Goal: Check status: Check status

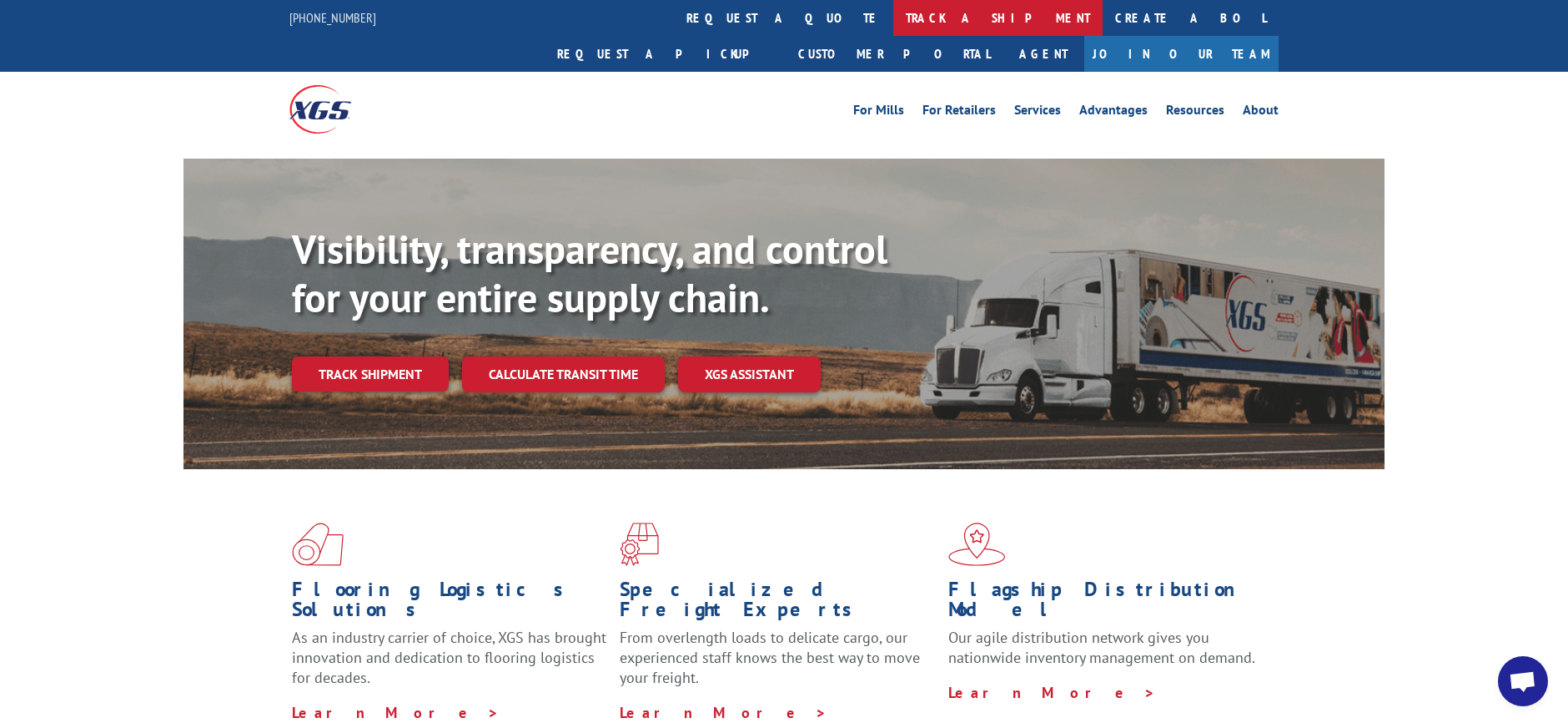
click at [893, 17] on link "track a shipment" at bounding box center [998, 17] width 209 height 36
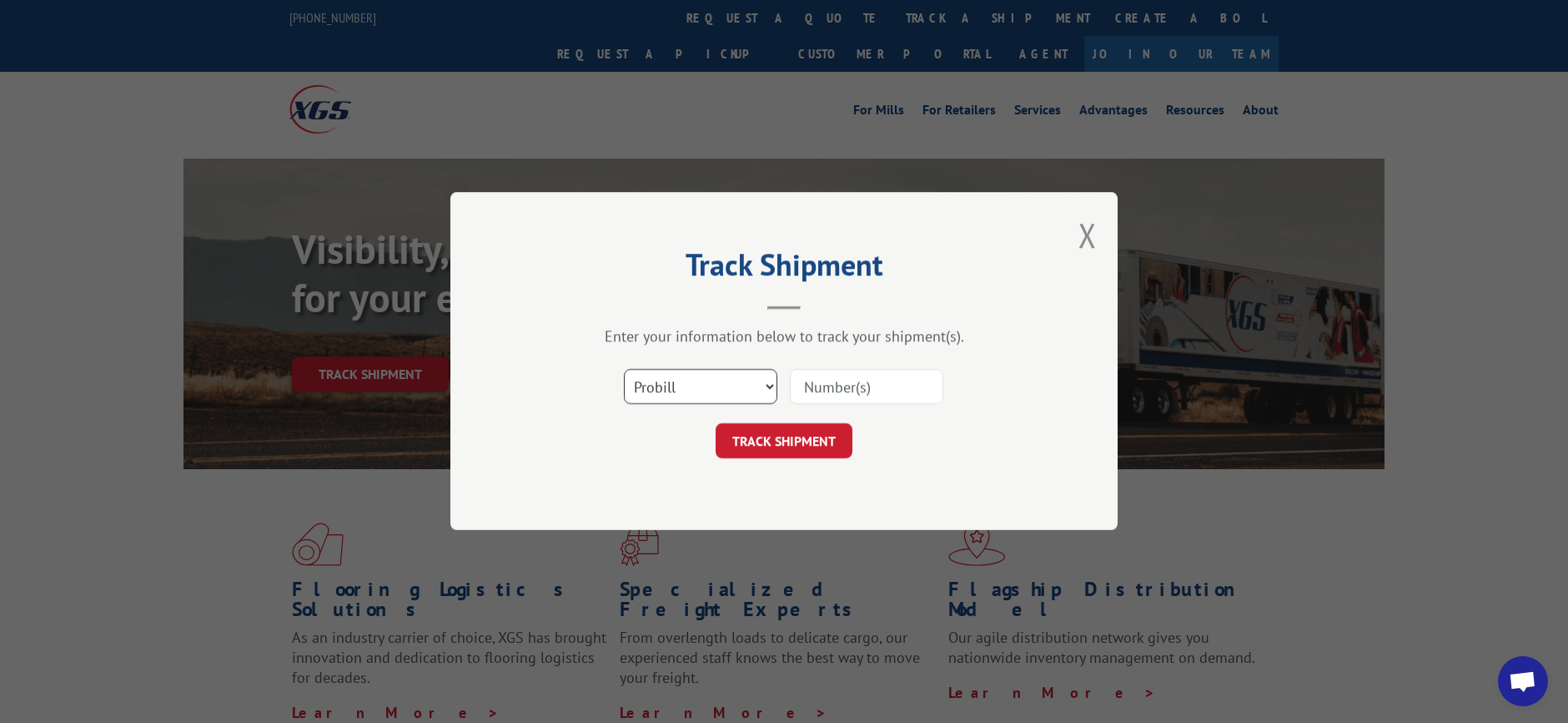
click at [714, 385] on select "Select category... Probill BOL PO" at bounding box center [701, 387] width 153 height 35
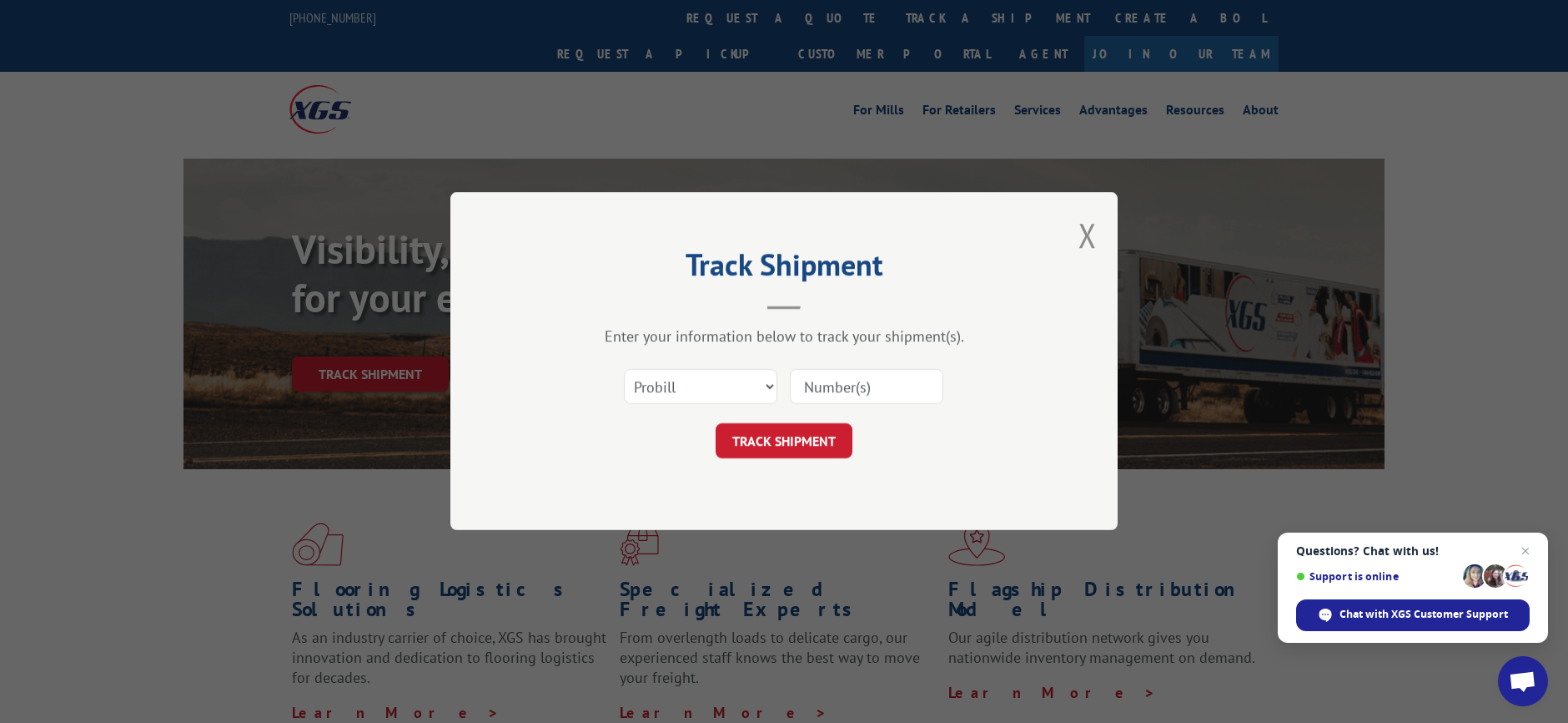
click at [834, 386] on input at bounding box center [866, 387] width 153 height 35
type input "17402862"
click at [804, 438] on button "TRACK SHIPMENT" at bounding box center [784, 441] width 137 height 35
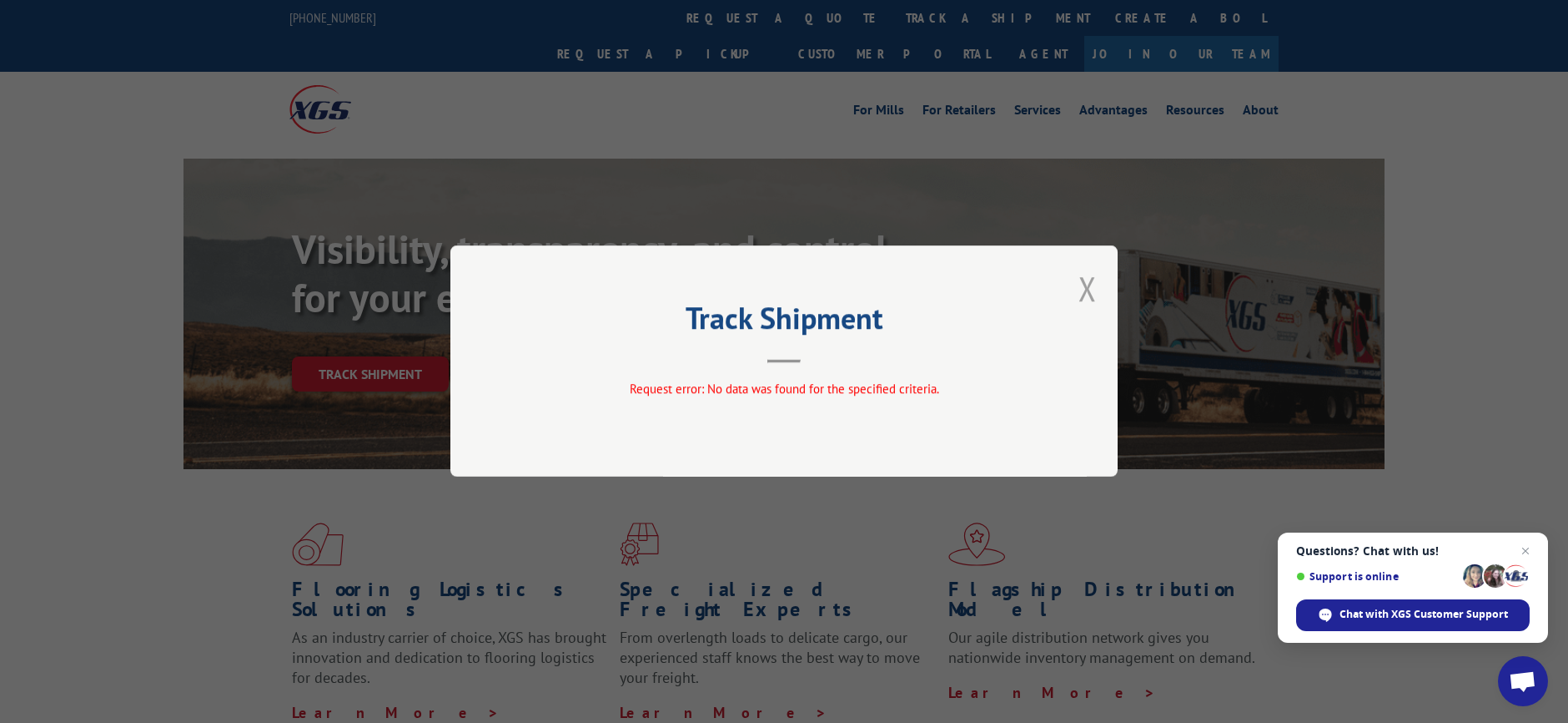
click at [1083, 290] on button "Close modal" at bounding box center [1088, 288] width 18 height 44
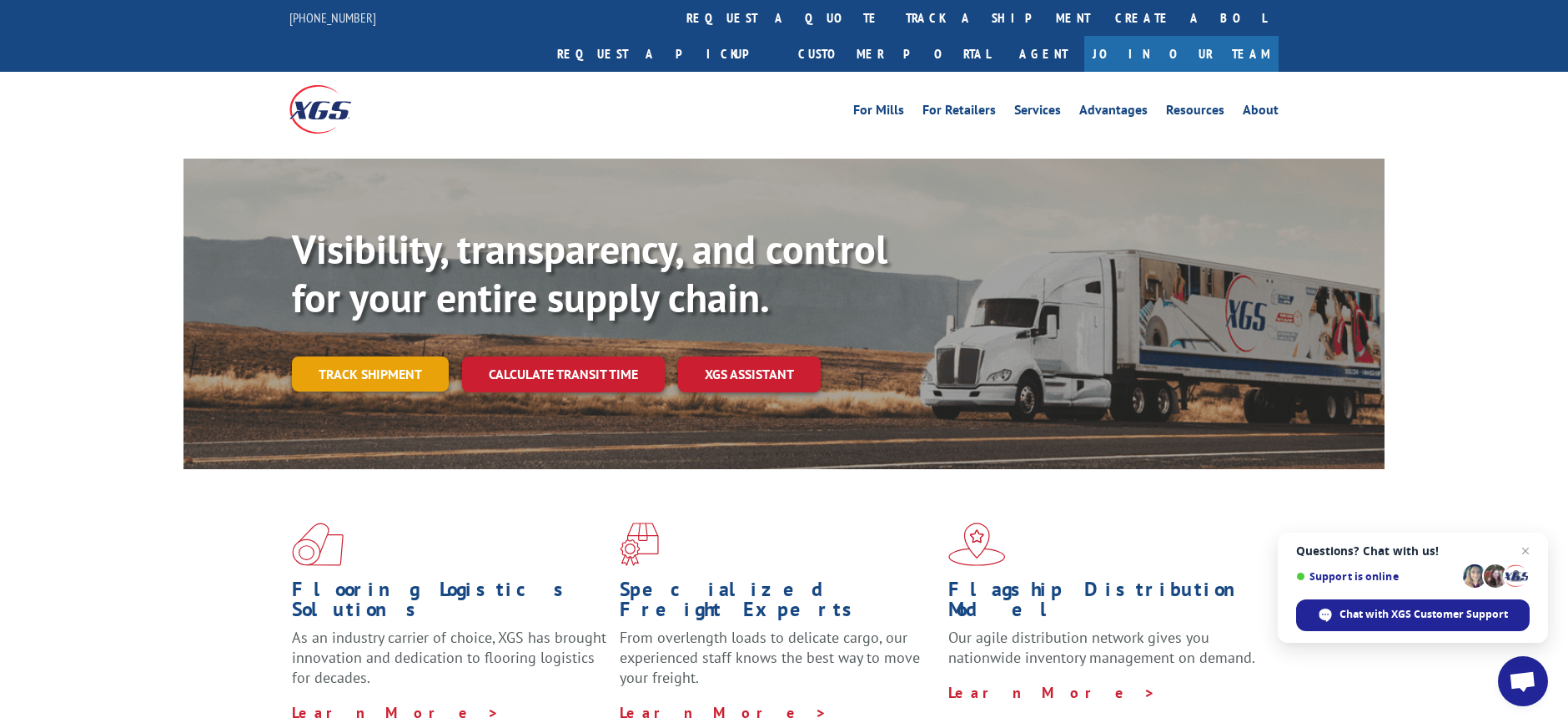
click at [370, 357] on link "Track shipment" at bounding box center [370, 374] width 157 height 35
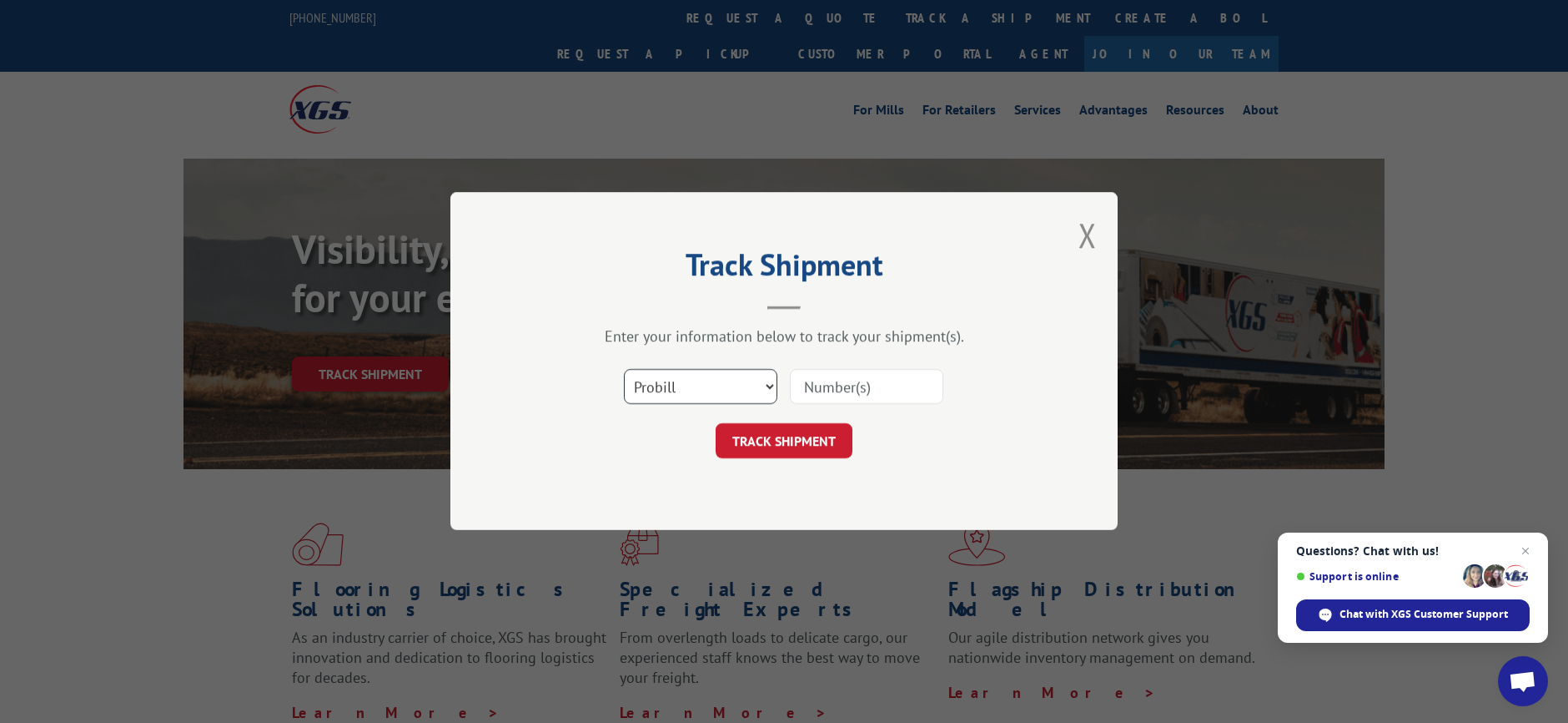
click at [712, 389] on select "Select category... Probill BOL PO" at bounding box center [701, 387] width 153 height 35
select select "bol"
click at [624, 370] on select "Select category... Probill BOL PO" at bounding box center [701, 387] width 153 height 35
click at [879, 389] on input at bounding box center [866, 387] width 153 height 35
type input "17402862"
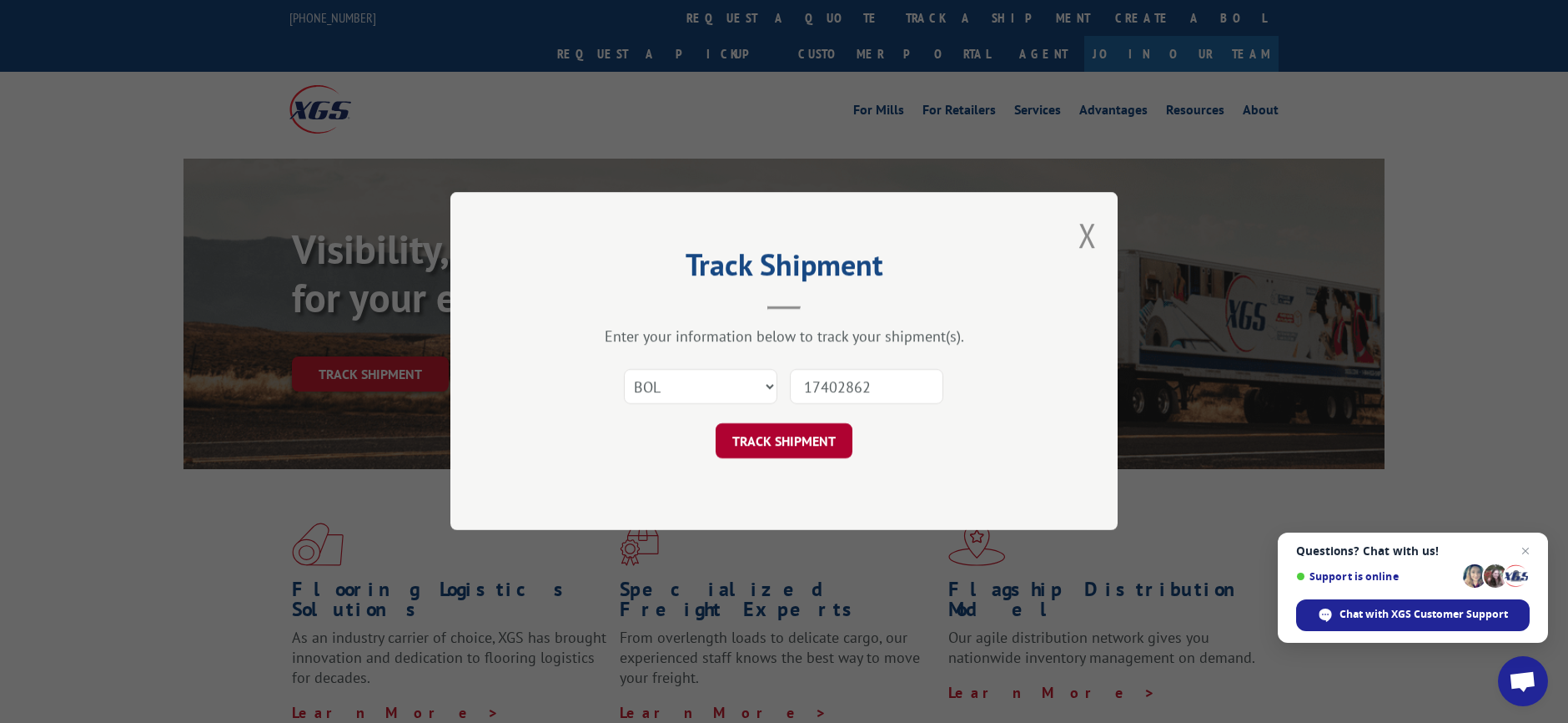
click at [819, 438] on button "TRACK SHIPMENT" at bounding box center [784, 441] width 137 height 35
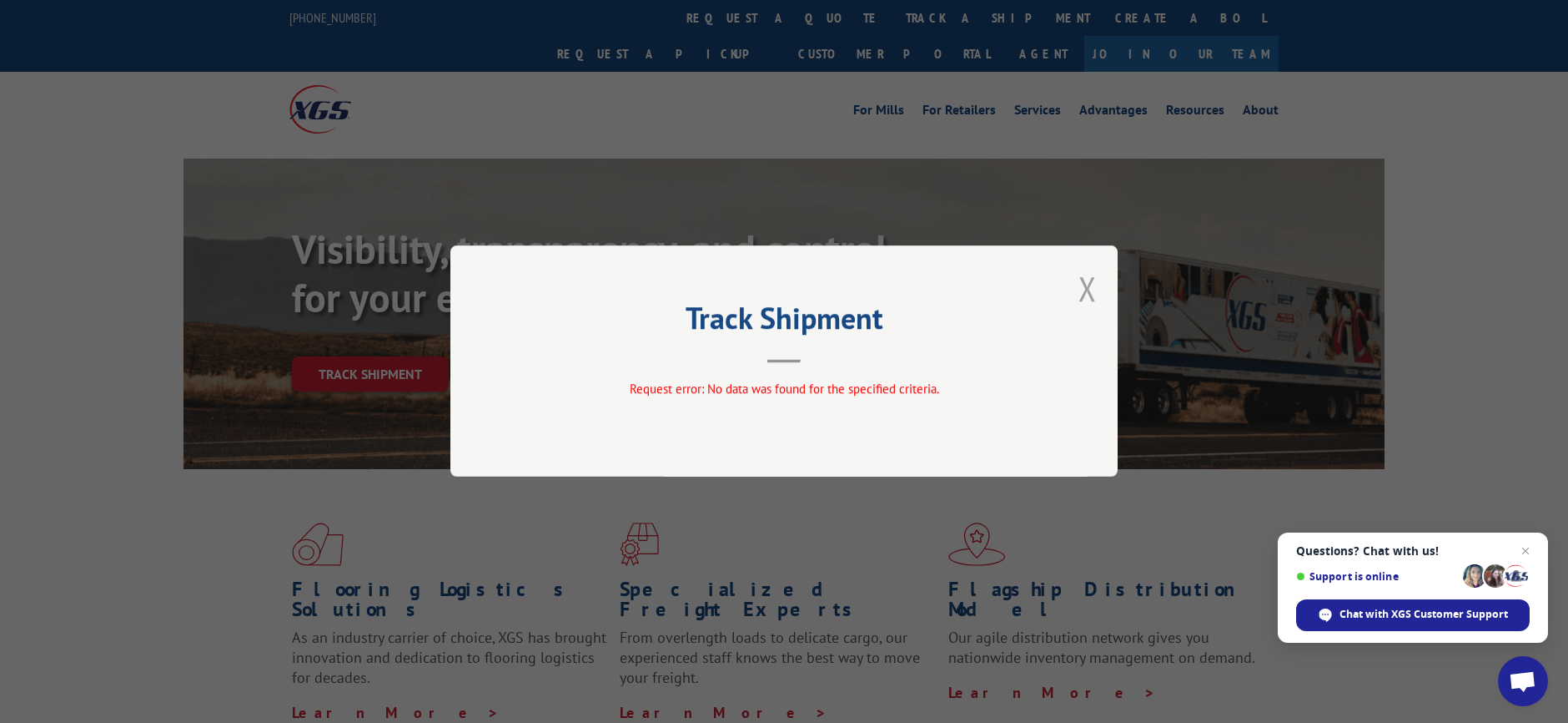
click at [1085, 287] on button "Close modal" at bounding box center [1088, 288] width 18 height 44
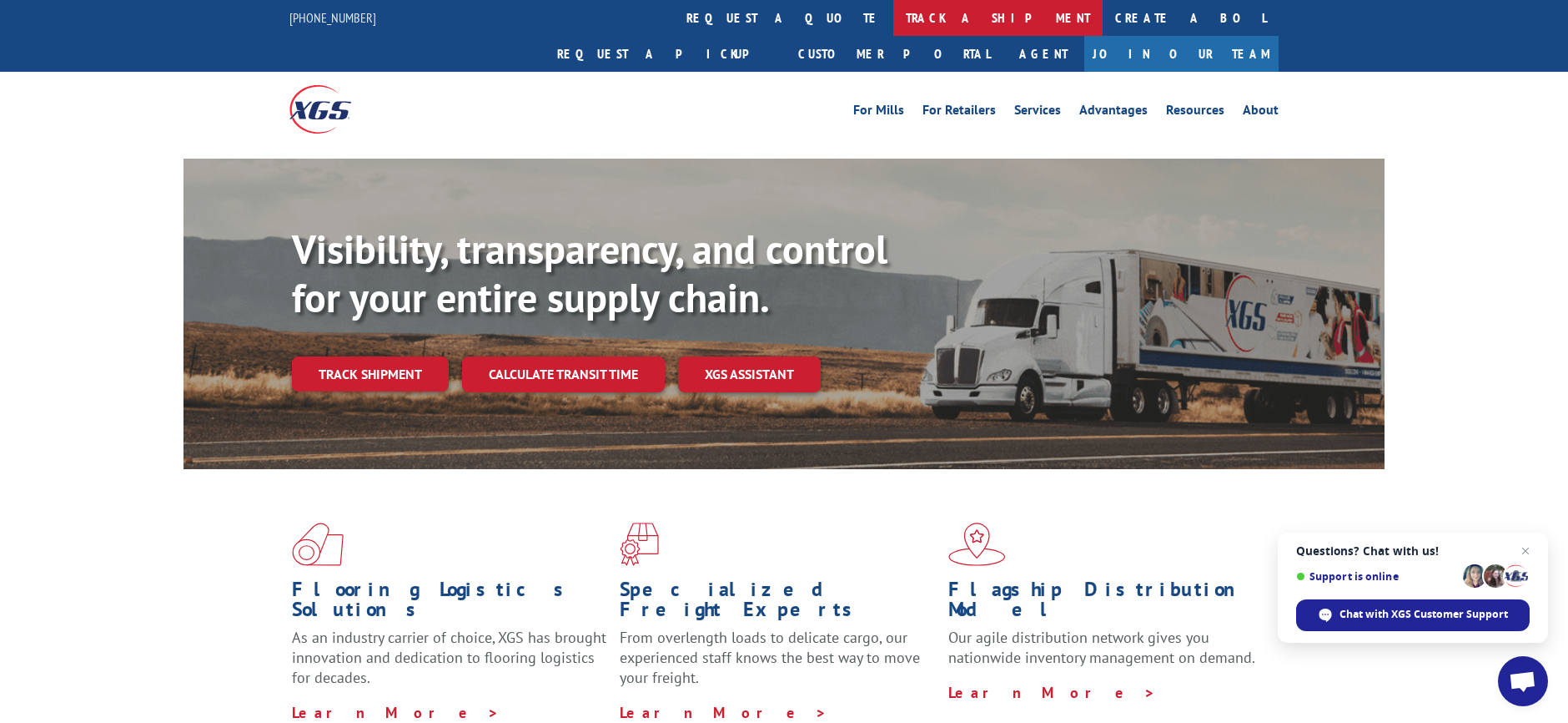
click at [893, 25] on link "track a shipment" at bounding box center [998, 17] width 209 height 36
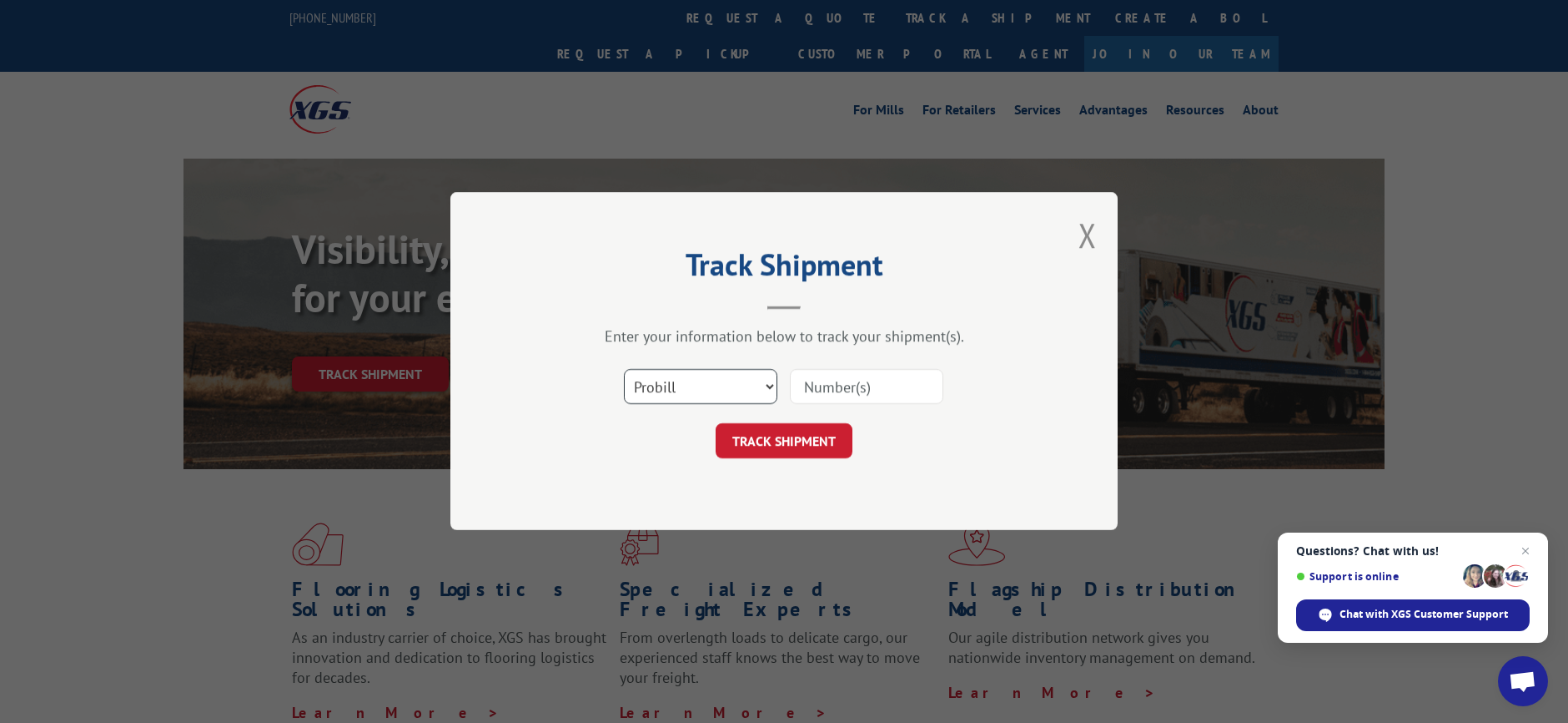
click at [668, 390] on select "Select category... Probill BOL PO" at bounding box center [701, 387] width 153 height 35
click at [1087, 239] on button "Close modal" at bounding box center [1088, 235] width 18 height 44
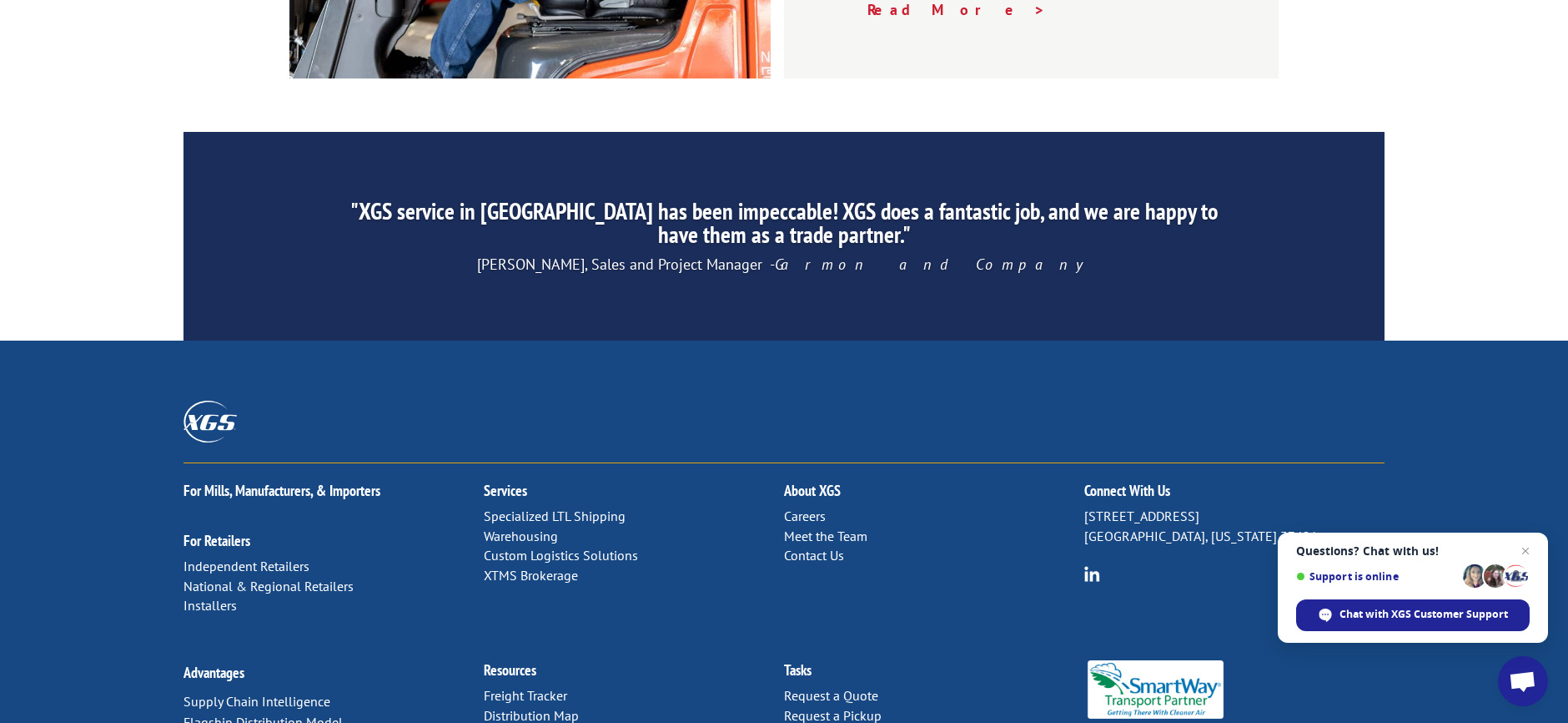
scroll to position [2581, 0]
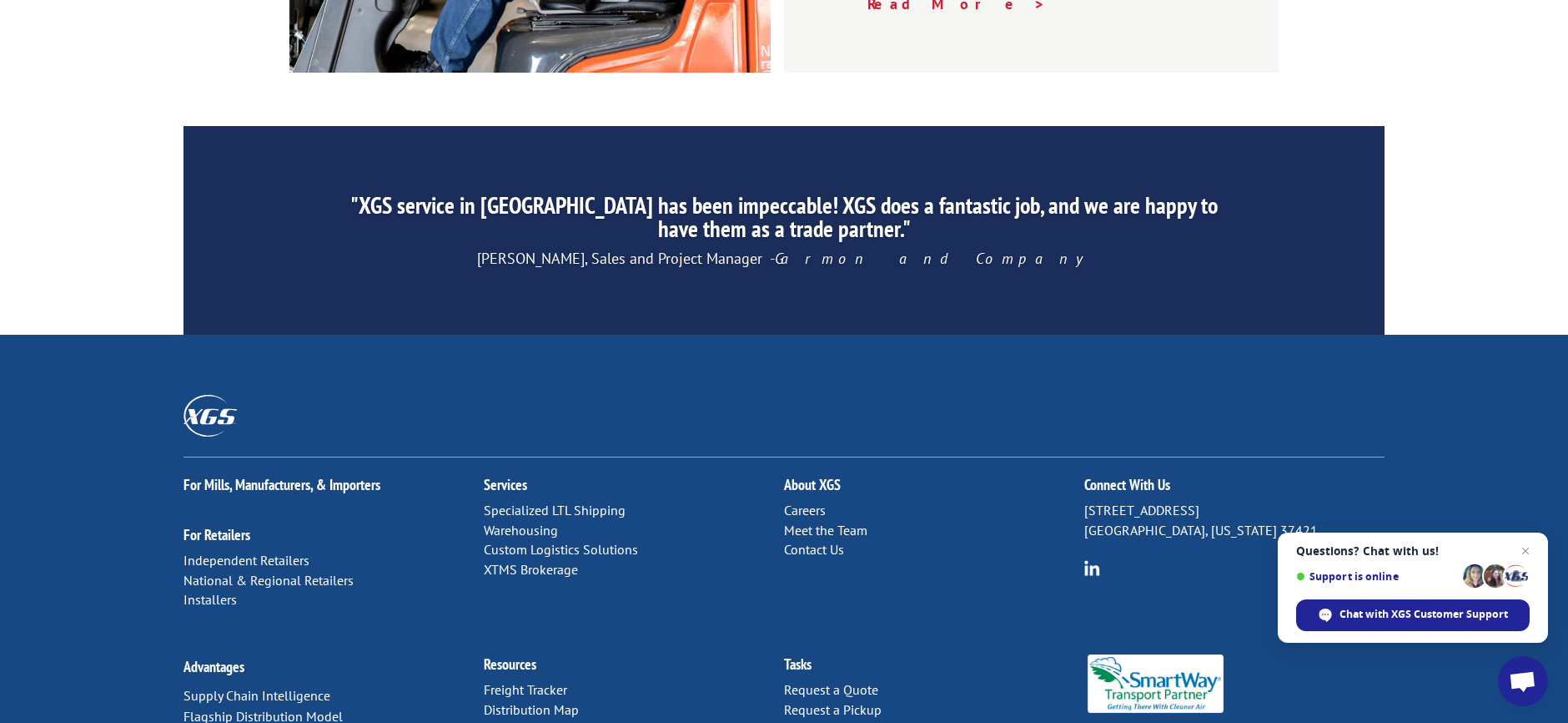
click at [529, 681] on link "Freight Tracker" at bounding box center [526, 689] width 84 height 17
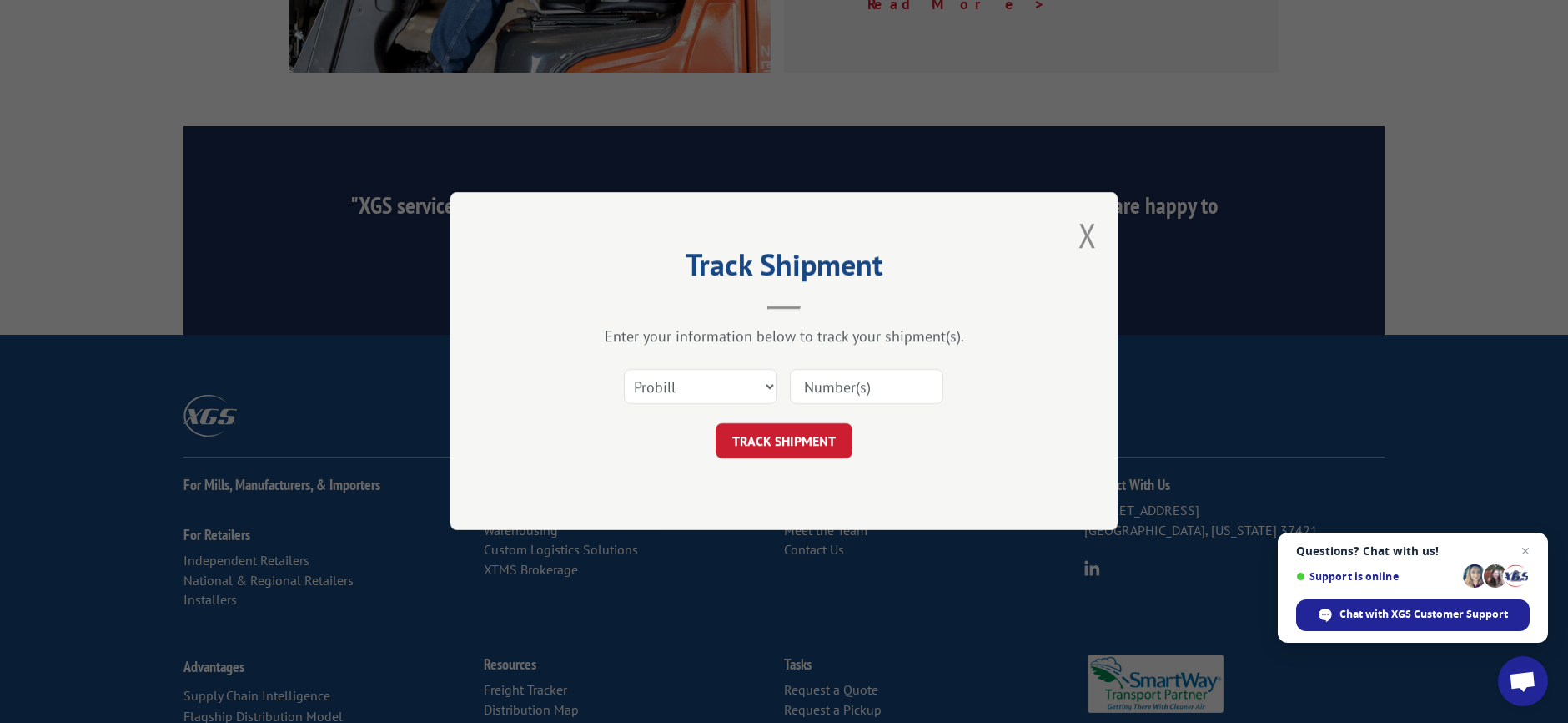
click at [1078, 241] on div "Track Shipment Enter your information below to track your shipment(s). Select c…" at bounding box center [784, 361] width 668 height 338
